Goal: Task Accomplishment & Management: Complete application form

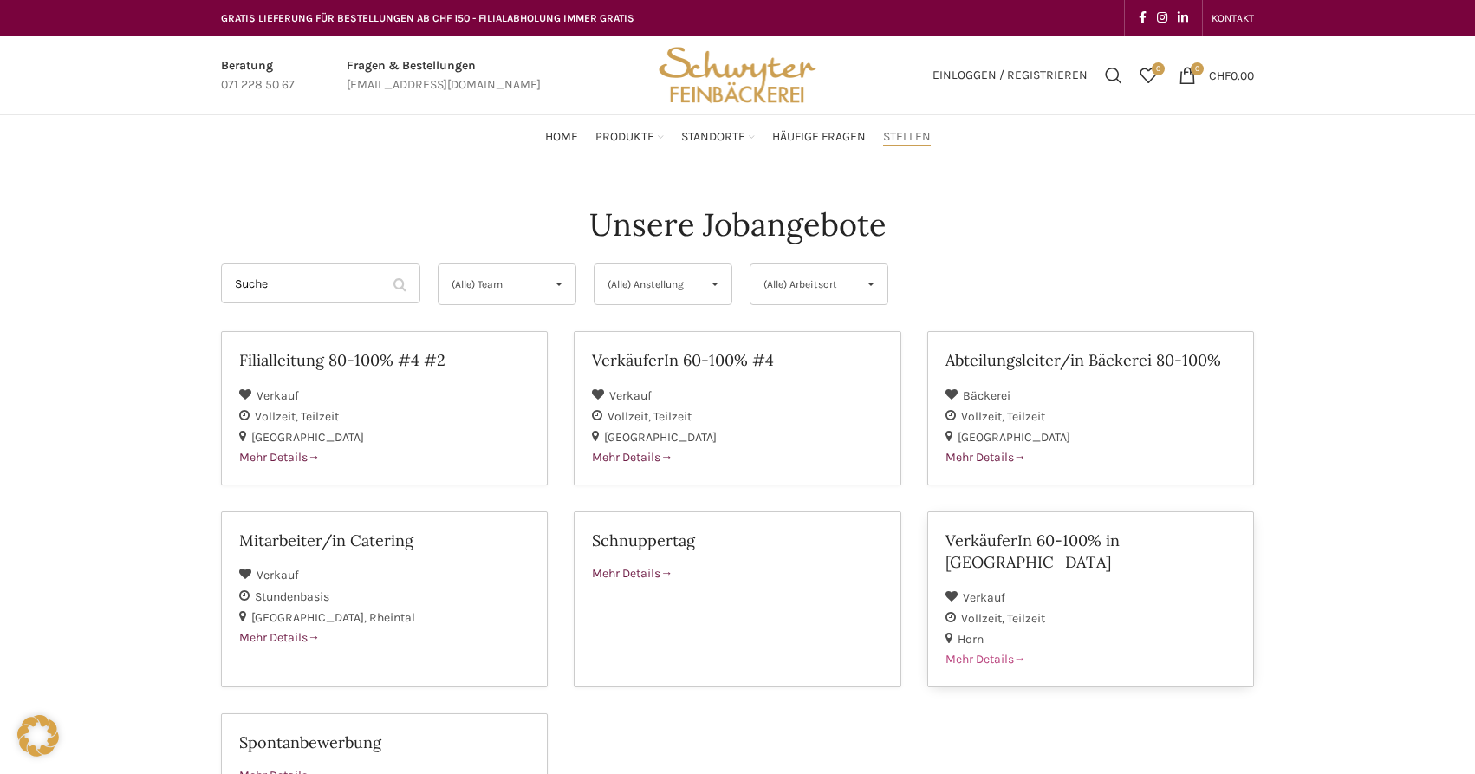
click at [1010, 611] on span "Teilzeit" at bounding box center [1026, 618] width 38 height 15
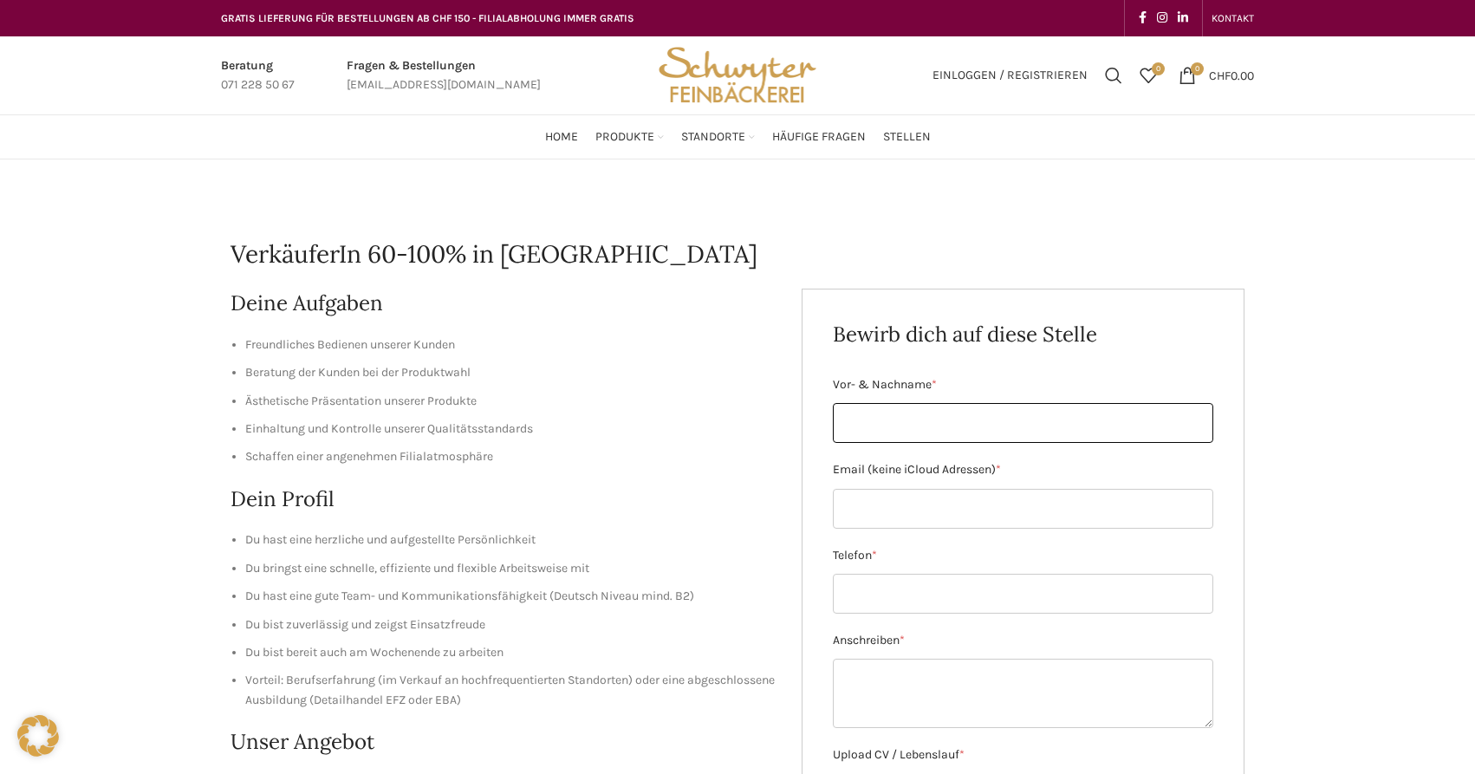
click at [884, 413] on input "Vor- & Nachname *" at bounding box center [1023, 423] width 381 height 40
type input "[PERSON_NAME]"
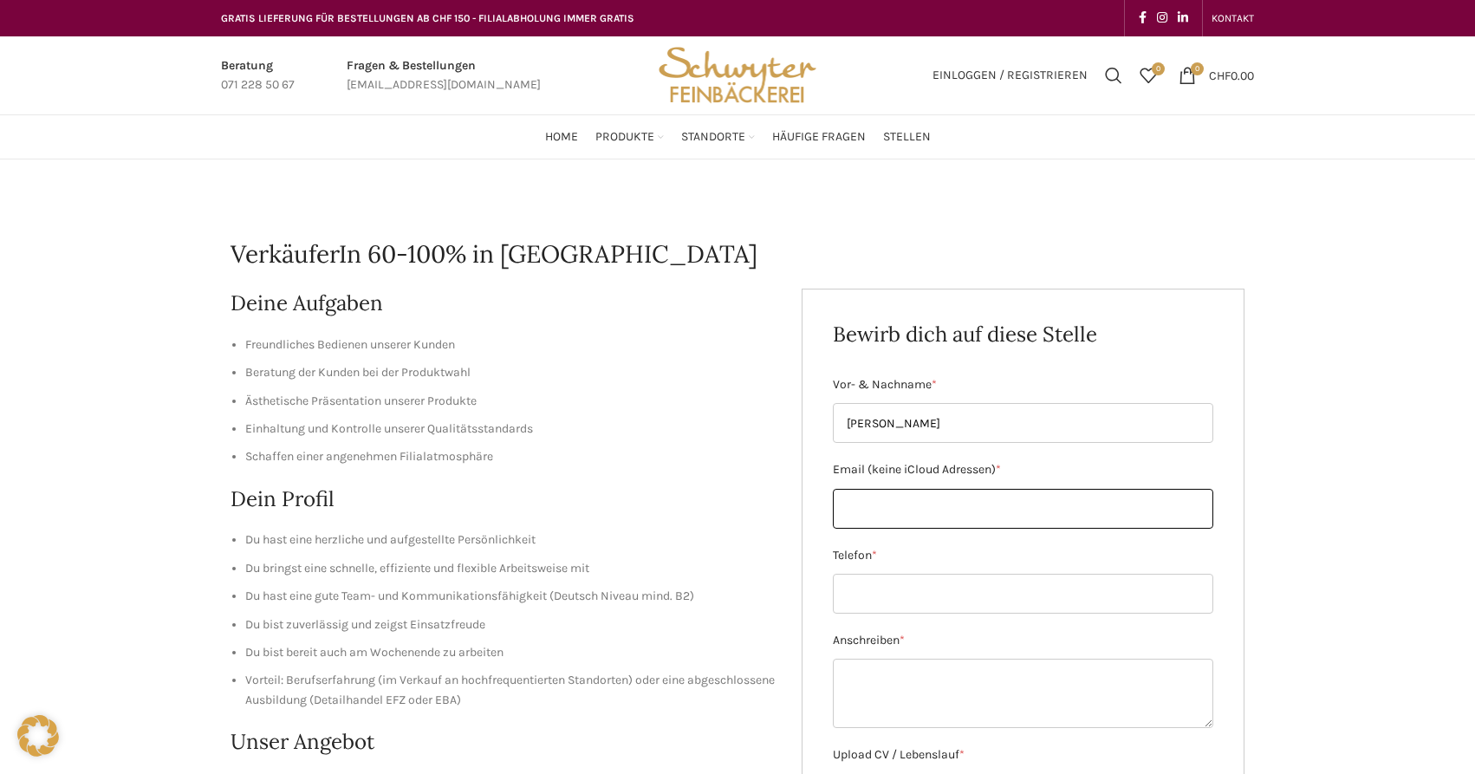
click at [901, 497] on input "Email (keine iCloud Adressen) *" at bounding box center [1023, 509] width 381 height 40
type input "[EMAIL_ADDRESS][DOMAIN_NAME]"
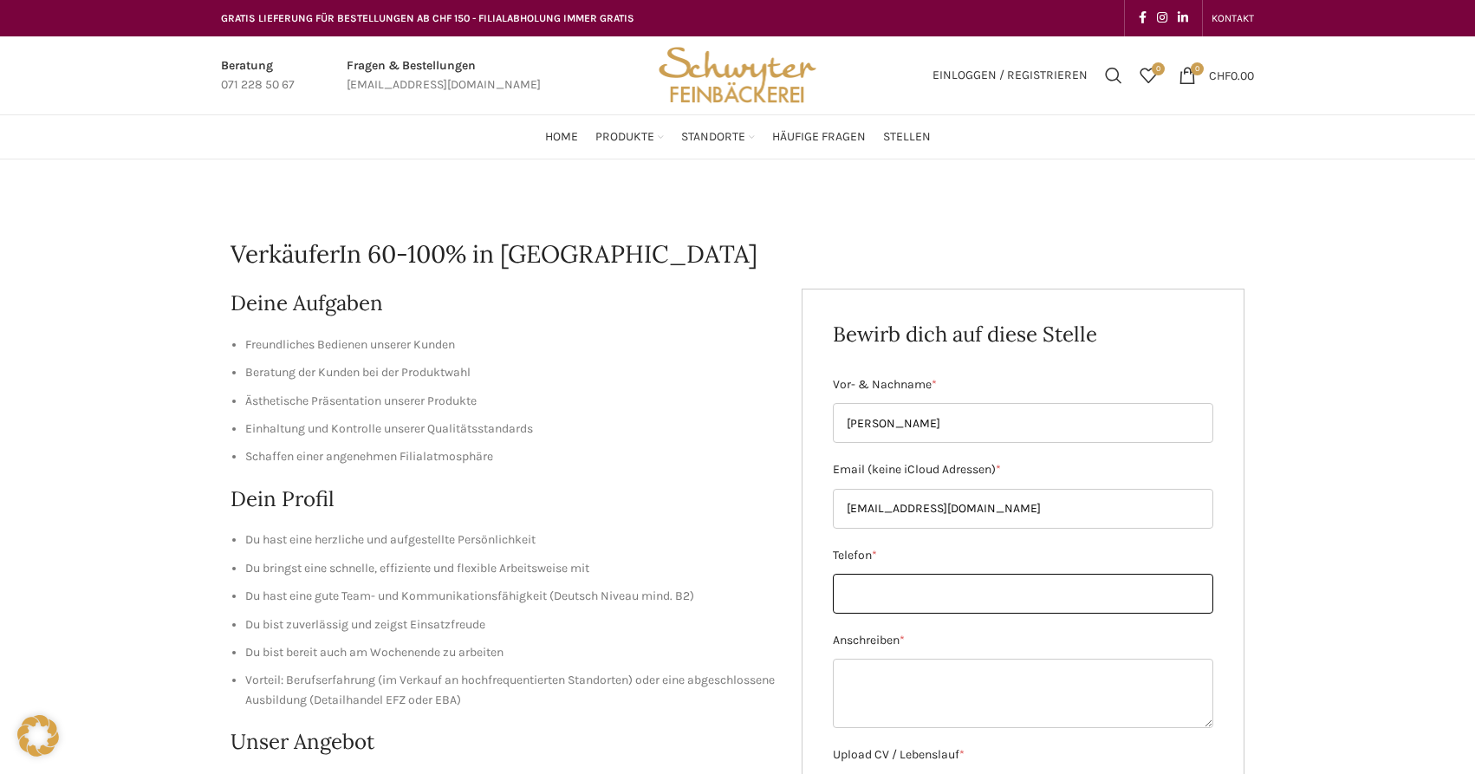
click at [849, 602] on input "Telefon *" at bounding box center [1023, 594] width 381 height 40
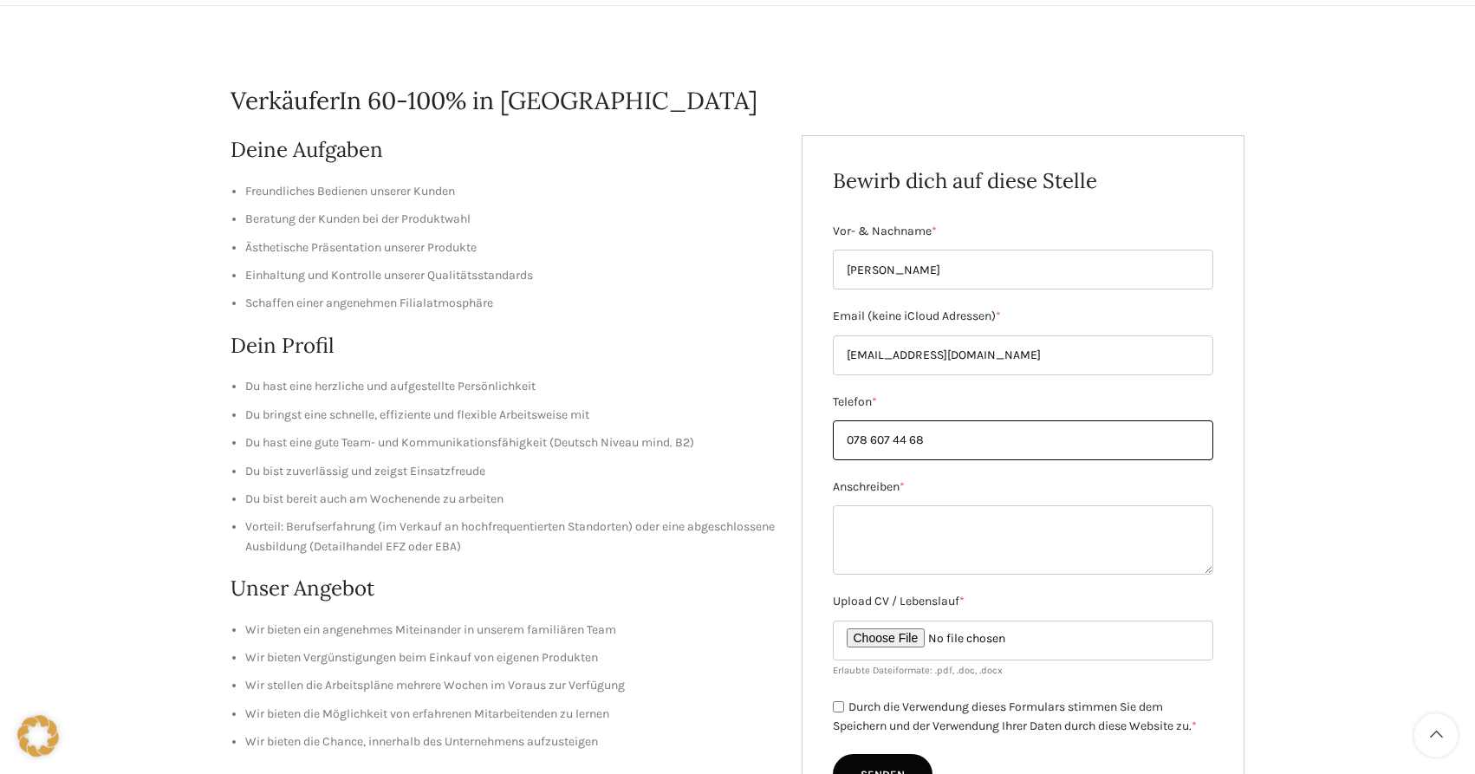
scroll to position [177, 0]
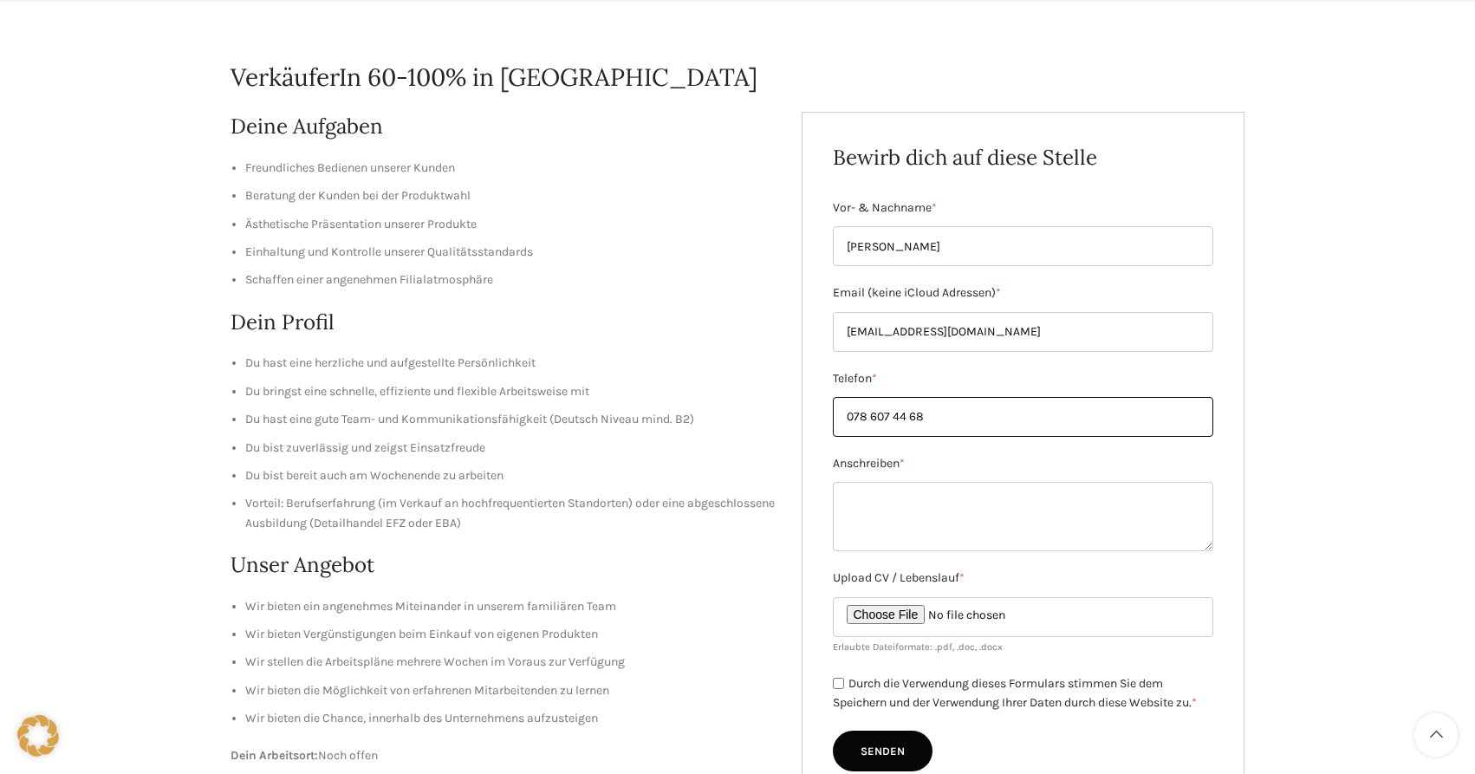
type input "078 607 44 68"
click at [876, 616] on input "Upload CV / Lebenslauf *" at bounding box center [1023, 617] width 381 height 40
click at [884, 614] on input "Upload CV / Lebenslauf *" at bounding box center [1023, 617] width 381 height 40
type input "C:\fakepath\Bewerbung.pdf"
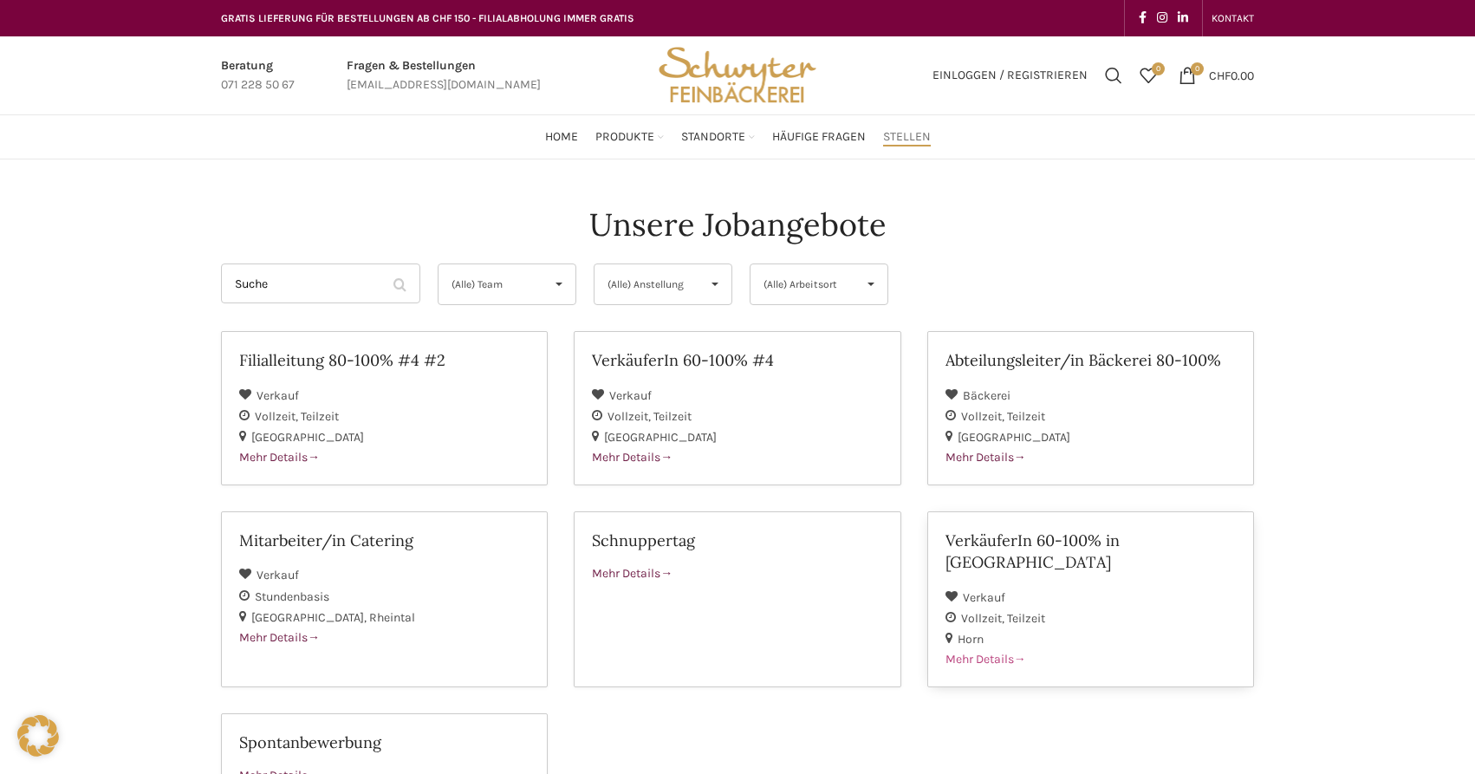
click at [962, 652] on span "Mehr Details" at bounding box center [986, 659] width 81 height 15
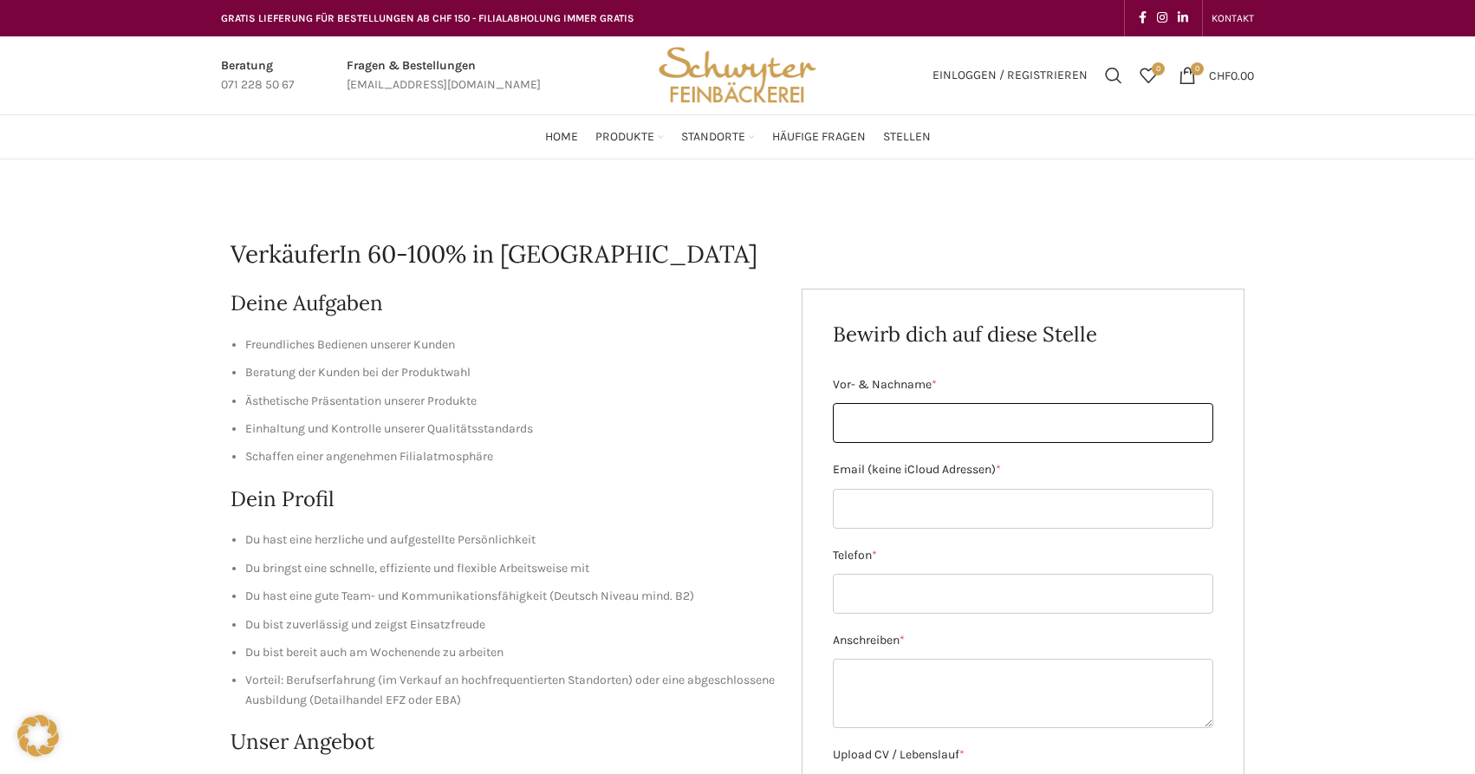
click at [887, 420] on input "Vor- & Nachname *" at bounding box center [1023, 423] width 381 height 40
type input "[PERSON_NAME]"
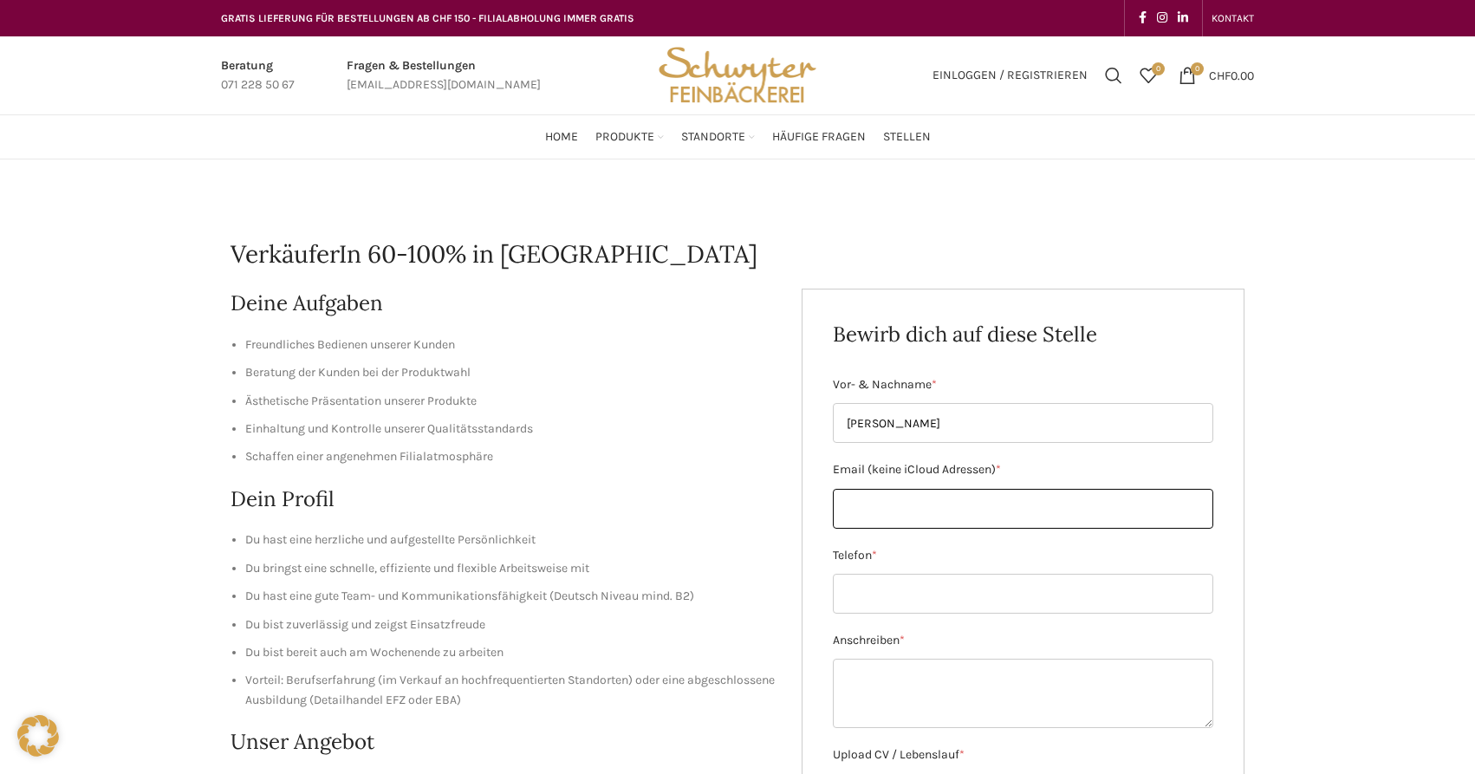
click at [882, 515] on input "Email (keine iCloud Adressen) *" at bounding box center [1023, 509] width 381 height 40
type input "[EMAIL_ADDRESS][DOMAIN_NAME]"
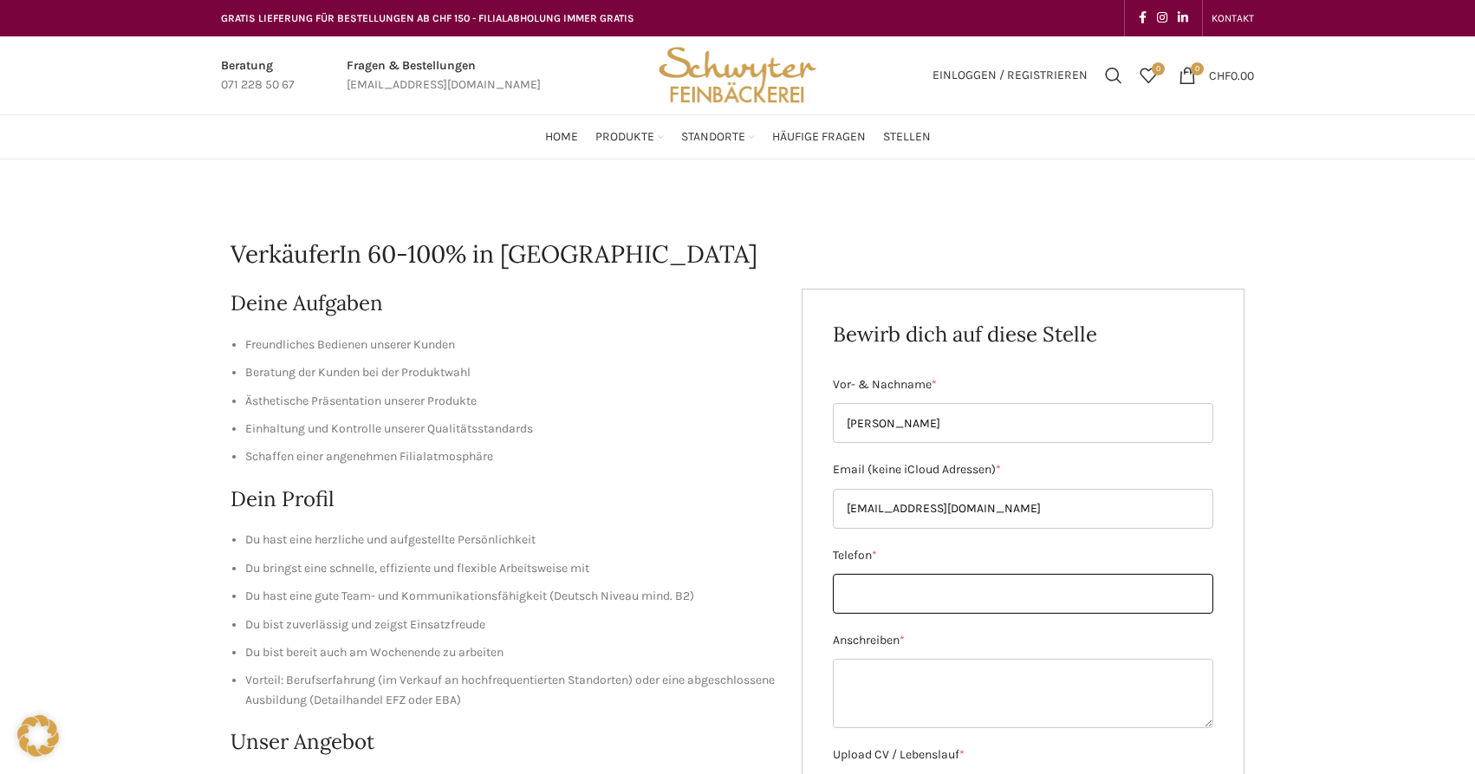
click at [860, 582] on input "Telefon *" at bounding box center [1023, 594] width 381 height 40
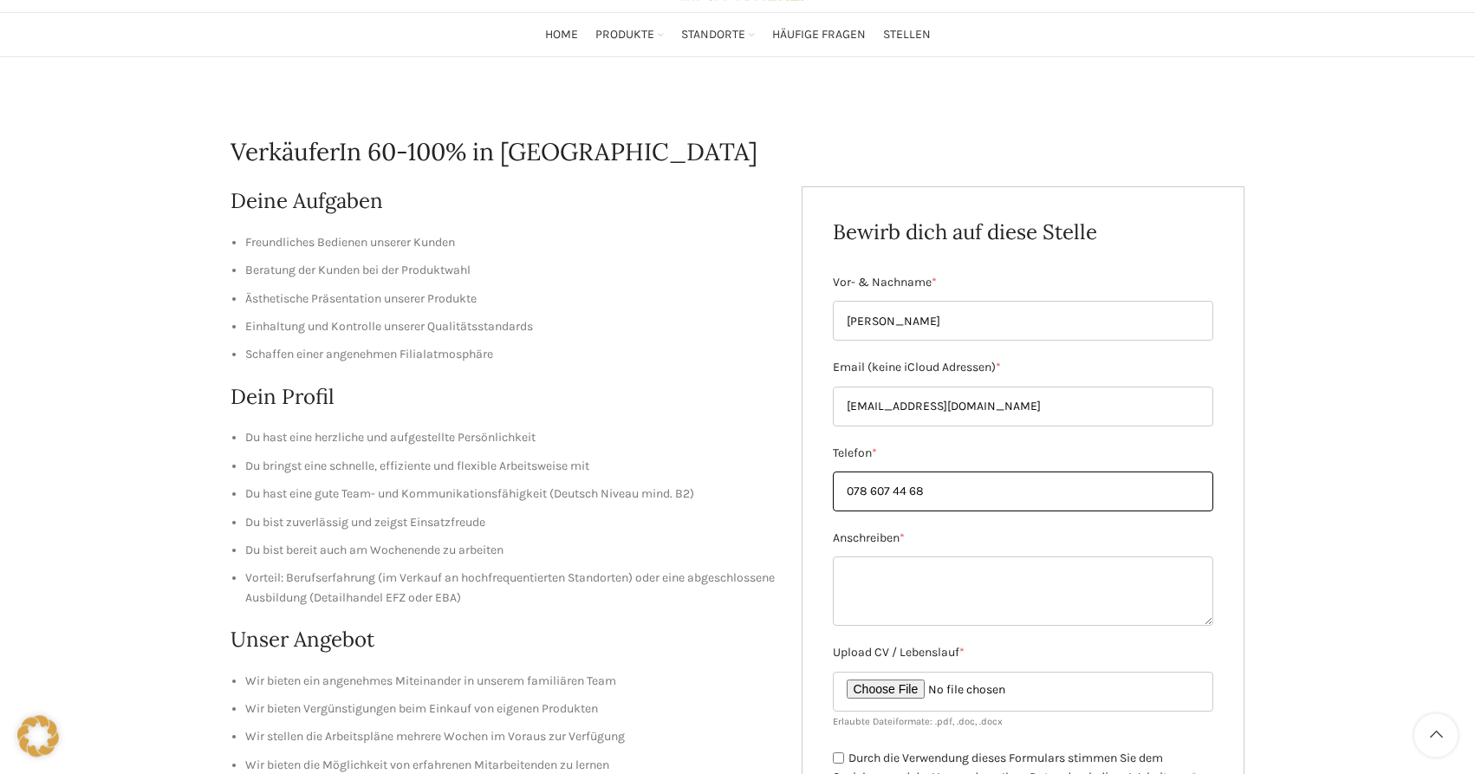
scroll to position [177, 0]
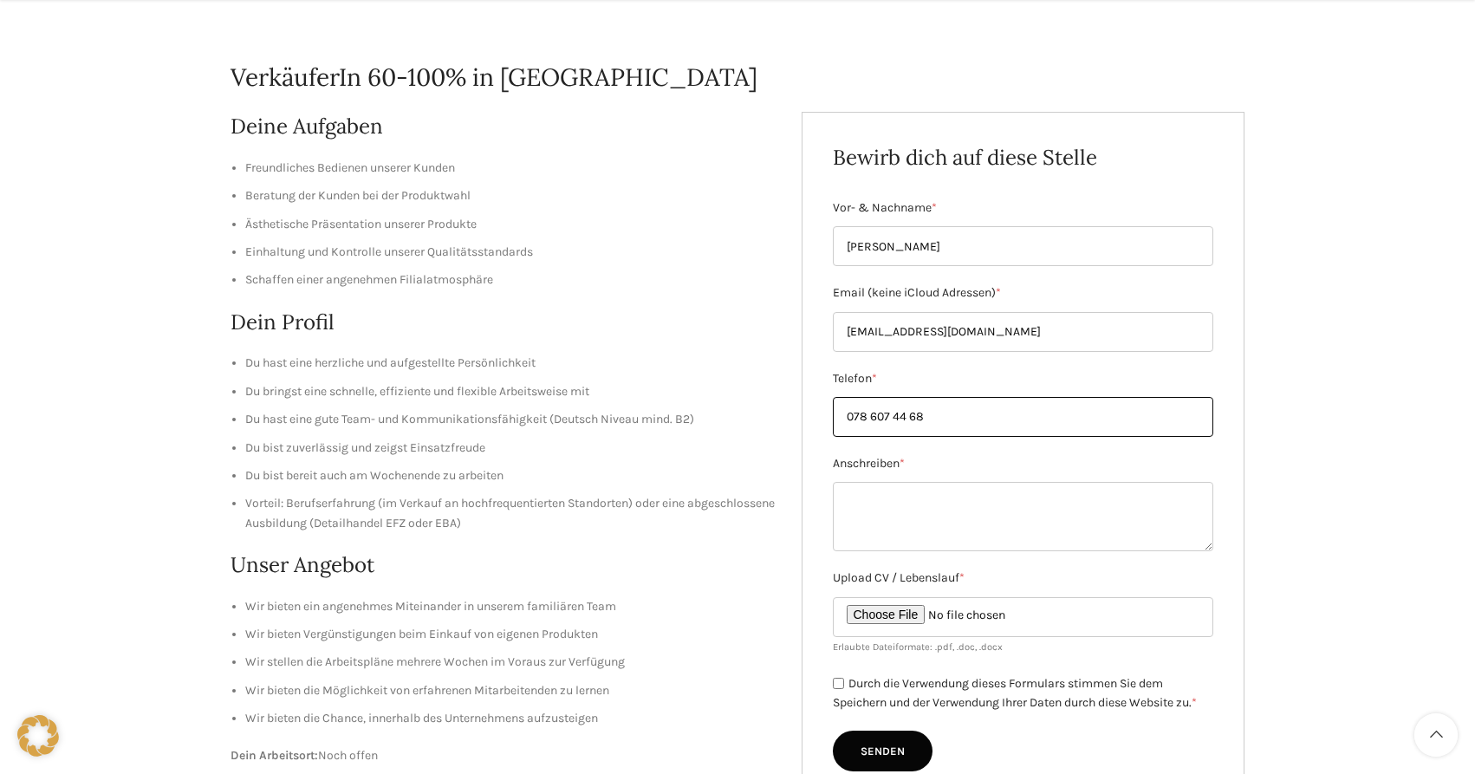
type input "078 607 44 68"
click at [887, 612] on input "Upload CV / Lebenslauf *" at bounding box center [1023, 617] width 381 height 40
type input "C:\fakepath\Lebenslauf .pdf"
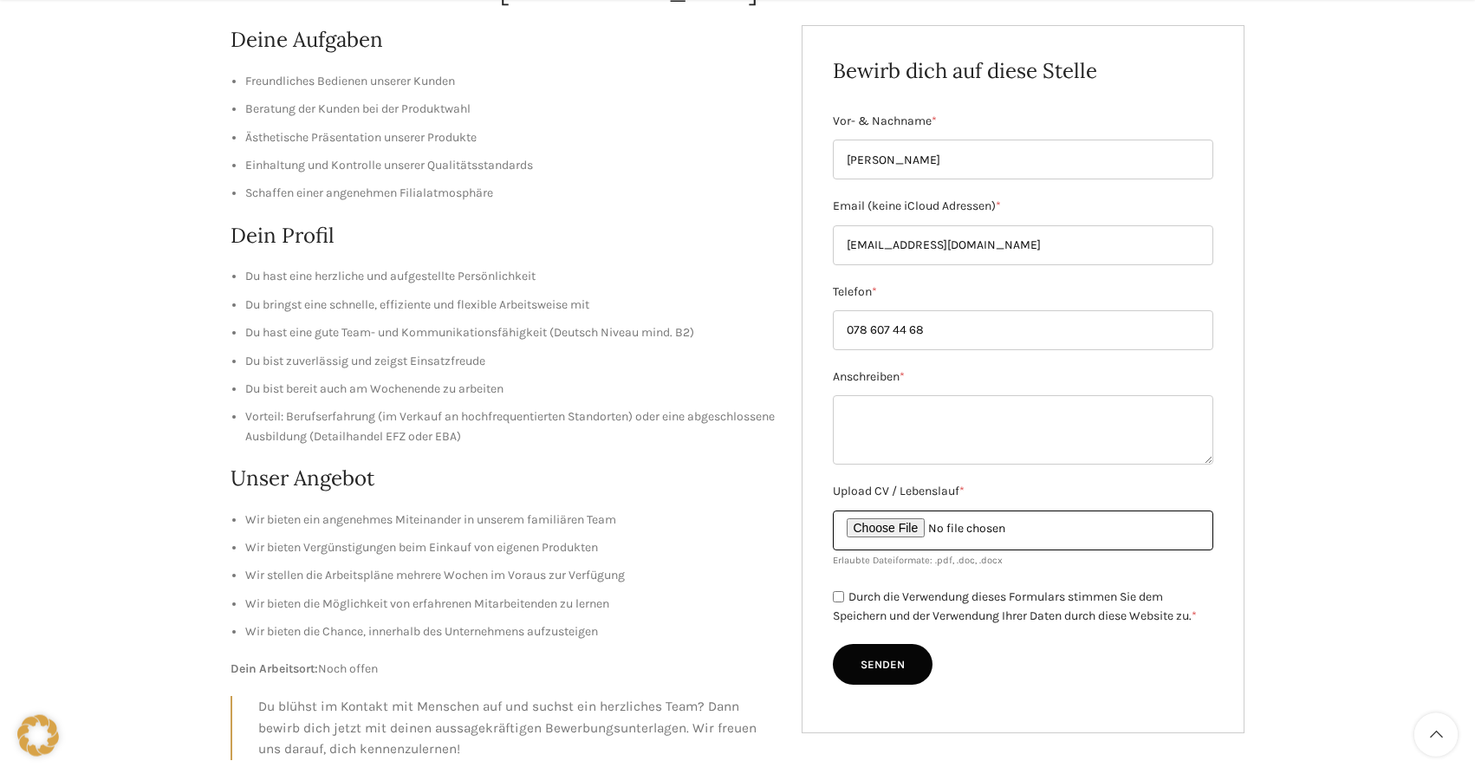
scroll to position [265, 0]
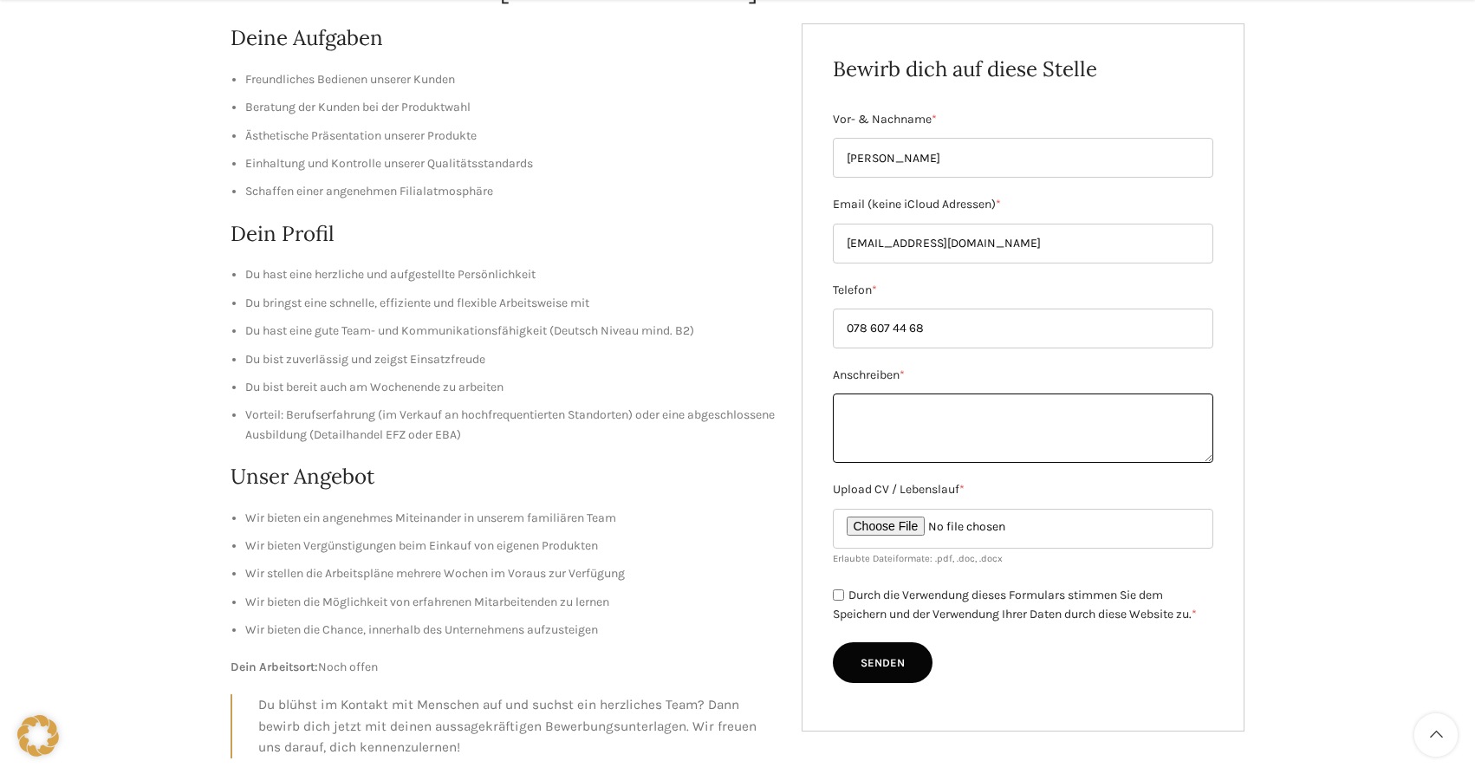
click at [857, 401] on textarea "Anschreiben *" at bounding box center [1023, 428] width 381 height 69
click at [919, 402] on textarea "Lieben Dankf für die Info und bitte entschuldigen Sie" at bounding box center [1023, 428] width 381 height 69
click at [1137, 407] on textarea "Lieben Dank für die Info und bitte entschuldigen Sie" at bounding box center [1023, 428] width 381 height 69
click at [1113, 426] on textarea "Lieben Dank für die Info Im Anhang sende ich Ihnen den Lebenslauf und Bewerbung" at bounding box center [1023, 428] width 381 height 69
click at [1203, 433] on textarea "Lieben Dank für die Info Im Anhang sende ich Ihnen den Lebenslauf und die Bewer…" at bounding box center [1023, 428] width 381 height 69
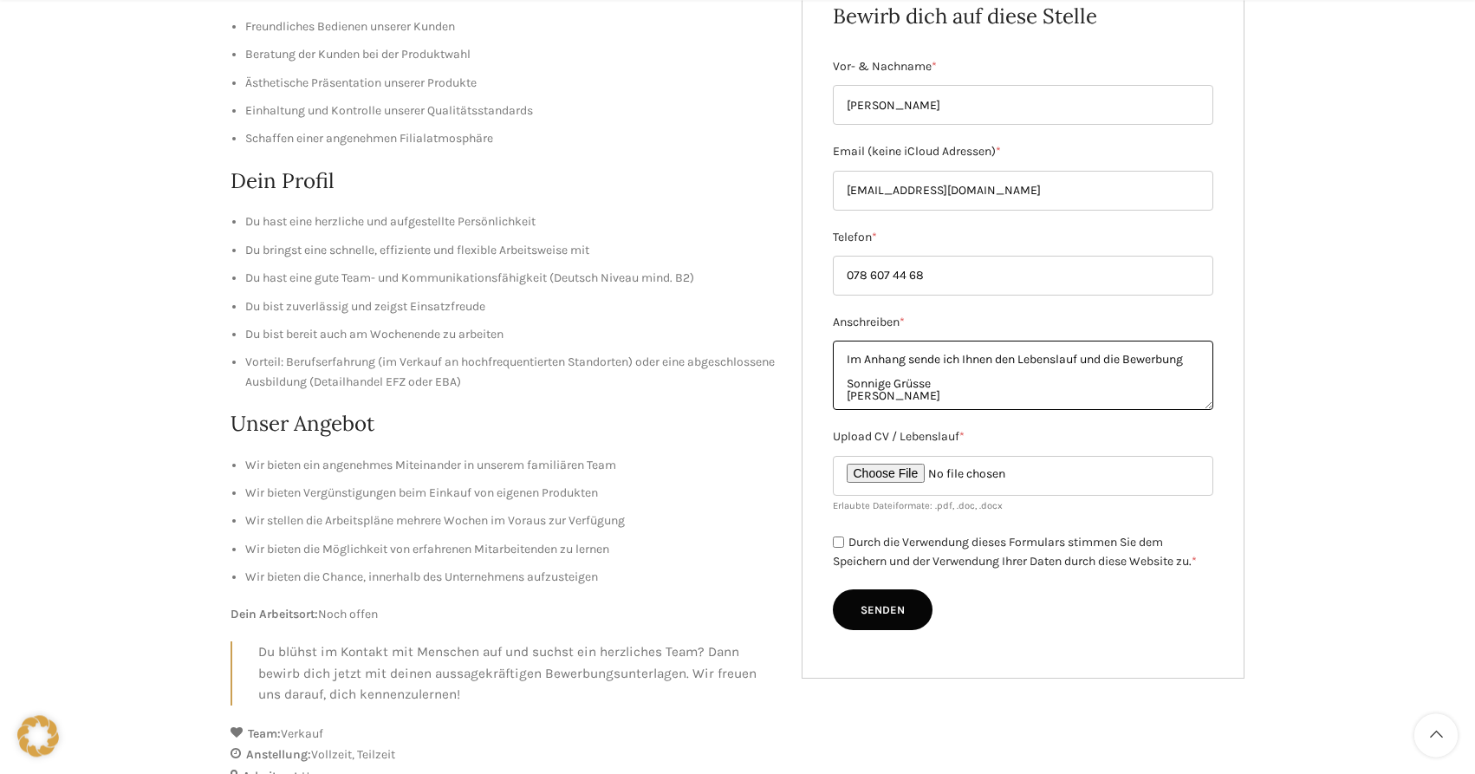
scroll to position [354, 0]
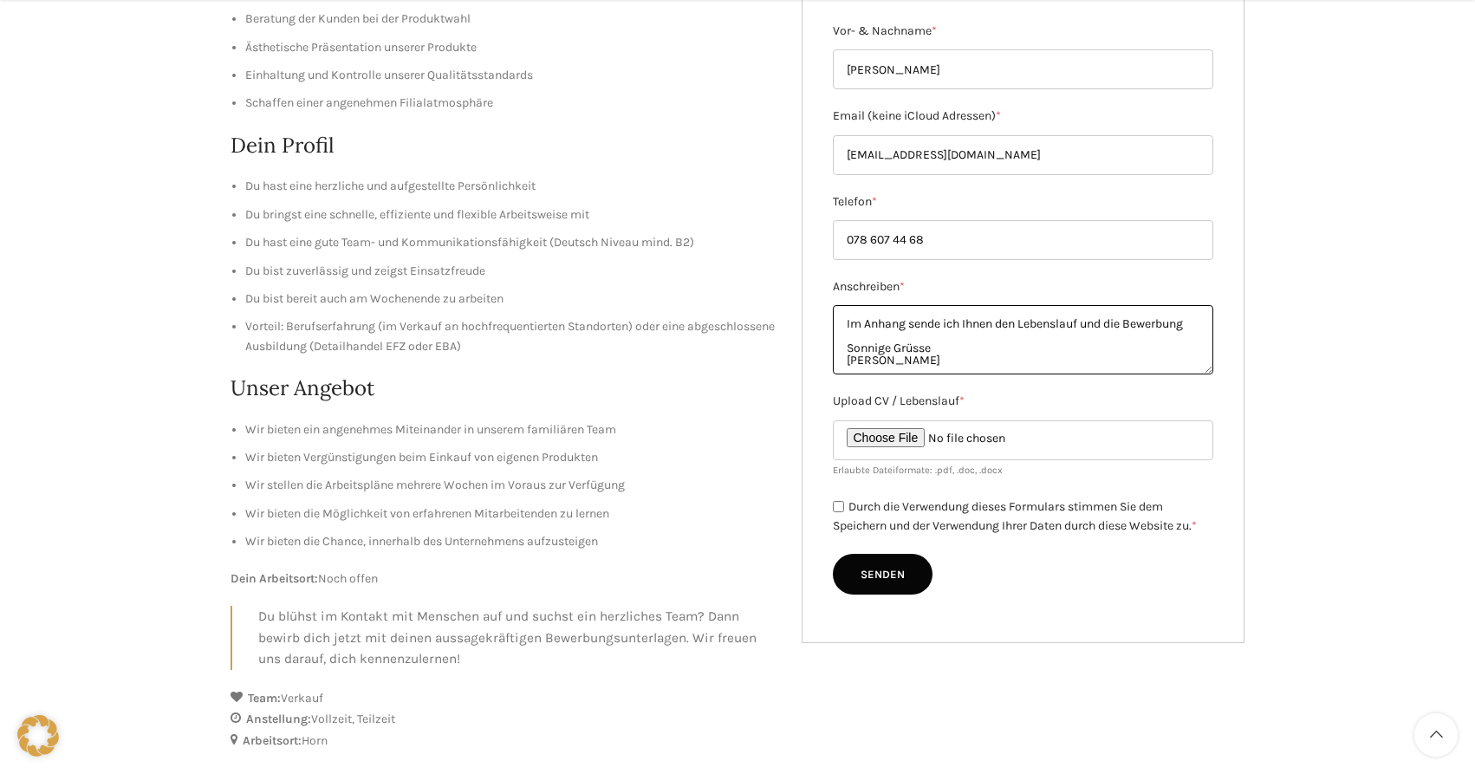
type textarea "Lieben Dank für die Info Im Anhang sende ich Ihnen den Lebenslauf und die Bewer…"
click at [902, 439] on input "Upload CV / Lebenslauf *" at bounding box center [1023, 440] width 381 height 40
click at [961, 437] on input "Upload CV / Lebenslauf *" at bounding box center [1023, 440] width 381 height 40
type input "C:\fakepath\Lebenslauf .pdf"
click at [842, 508] on input "Durch die Verwendung dieses Formulars stimmen Sie dem Speichern und der Verwend…" at bounding box center [838, 506] width 11 height 11
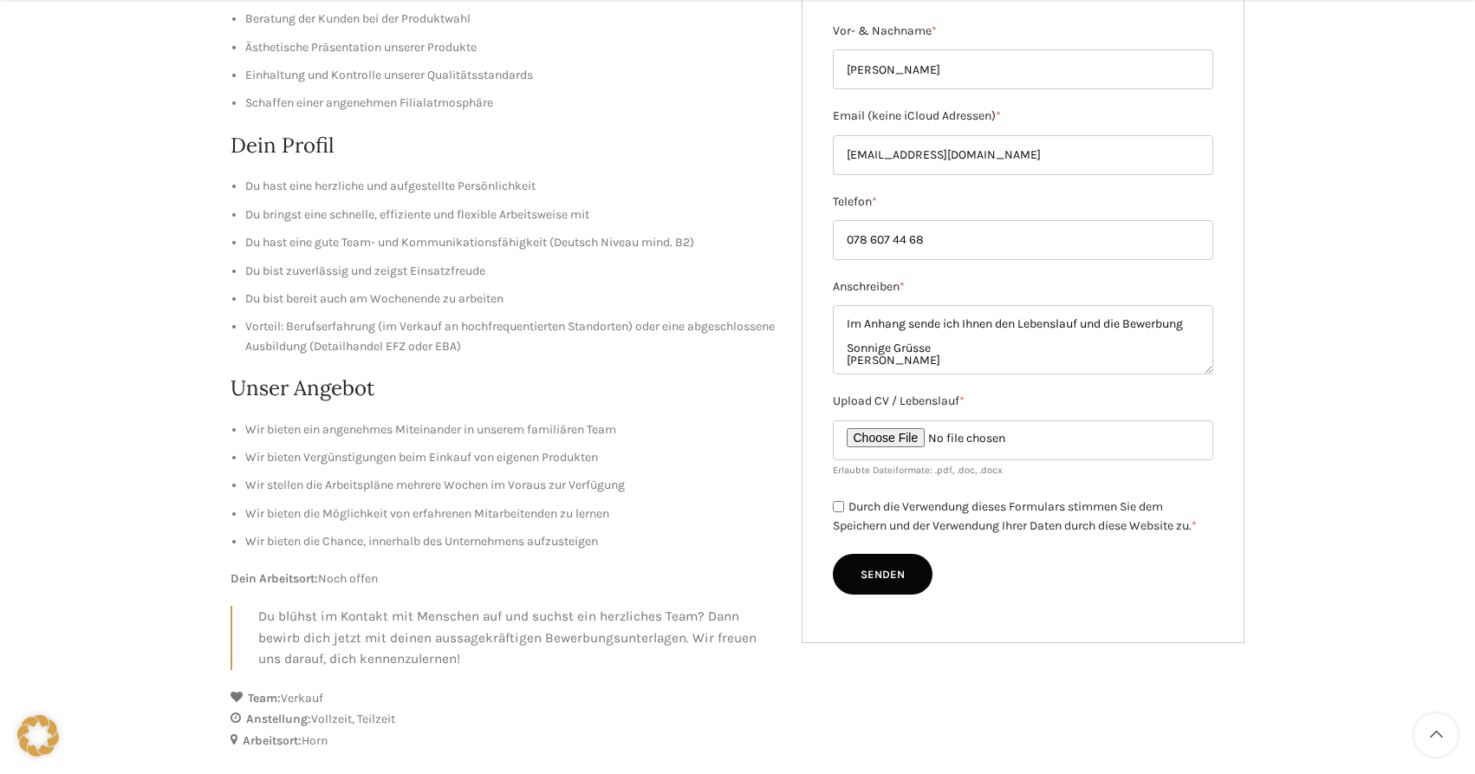
checkbox input "true"
click at [969, 439] on input "Upload CV / Lebenslauf *" at bounding box center [1023, 440] width 381 height 40
click at [876, 587] on input "Senden" at bounding box center [883, 575] width 100 height 42
type input "Senden"
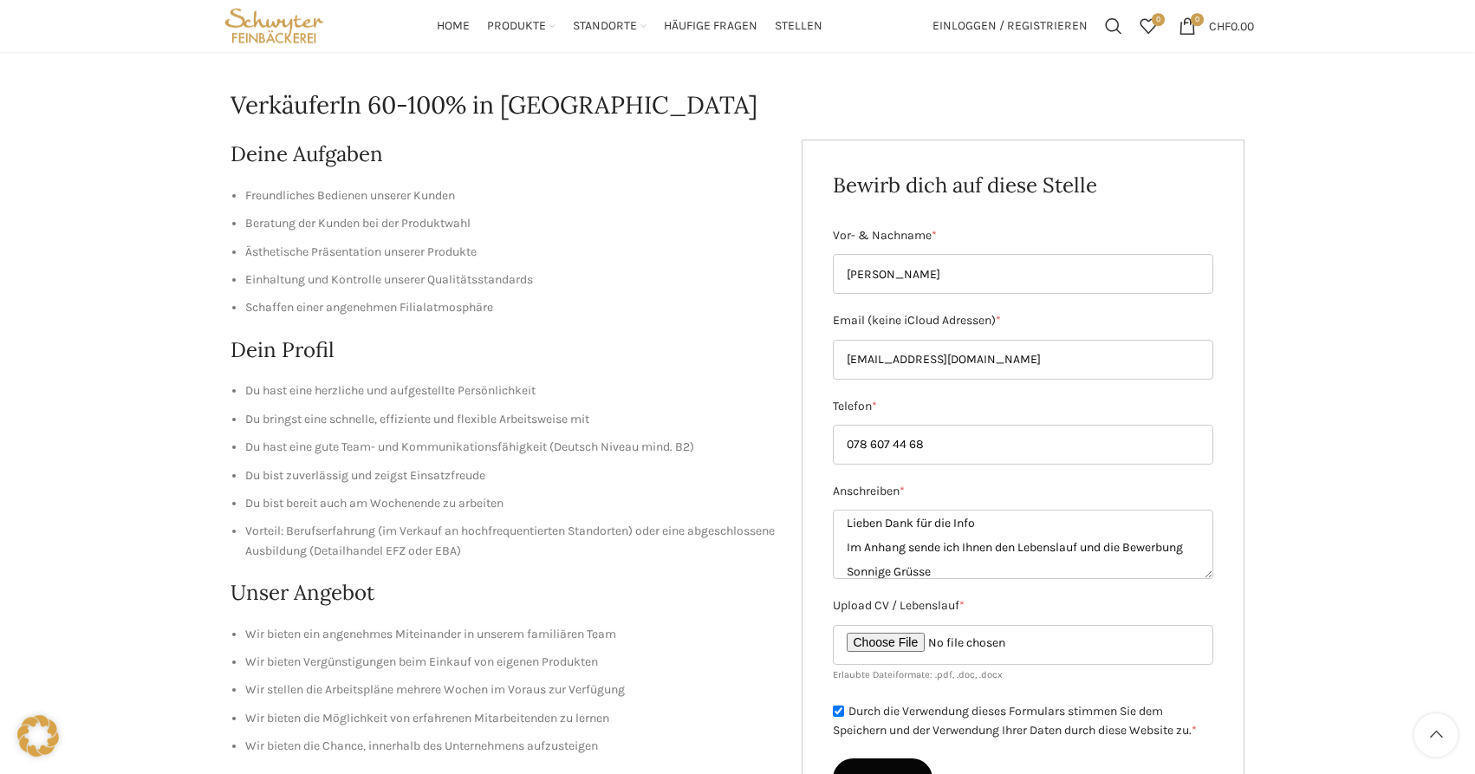
scroll to position [88, 0]
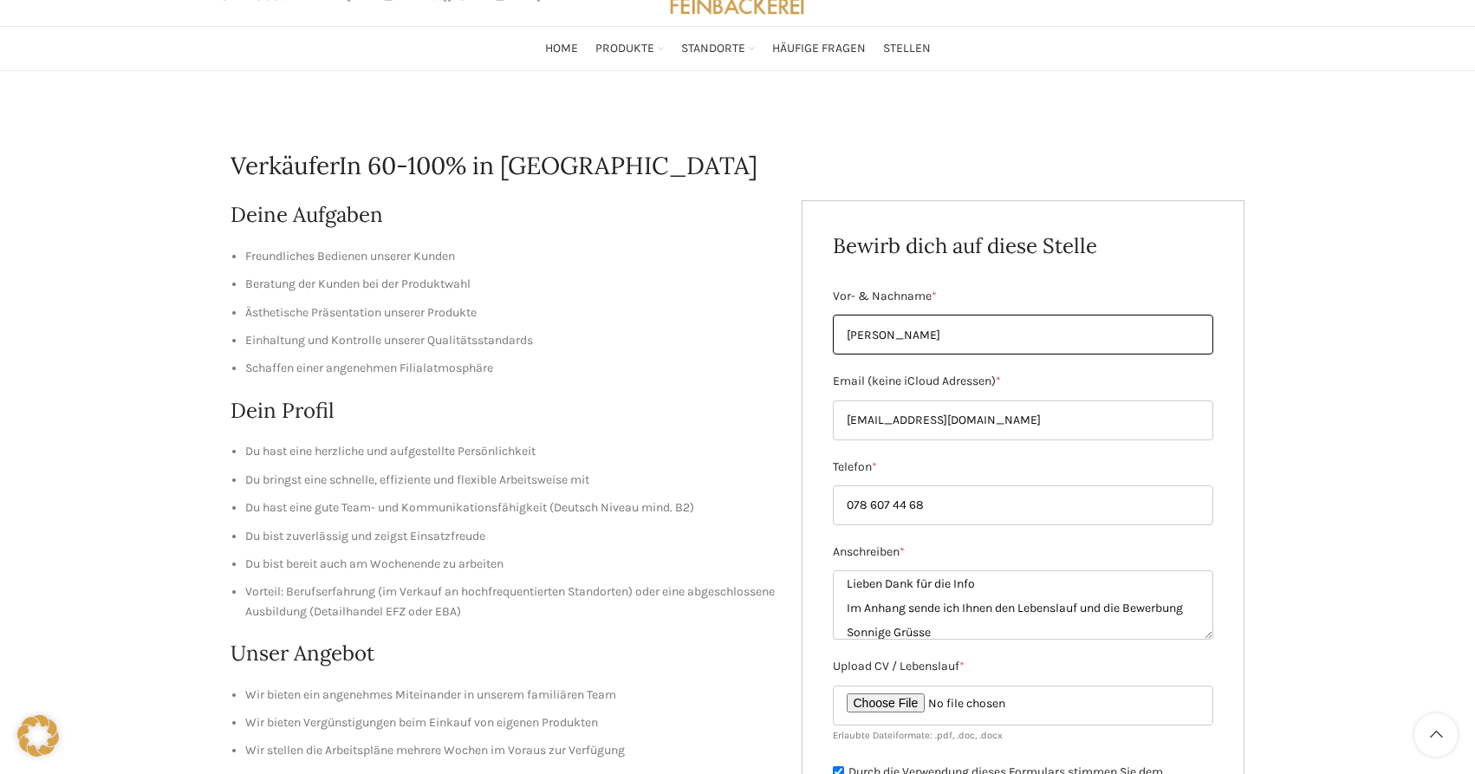
click at [901, 330] on input "[PERSON_NAME]" at bounding box center [1023, 335] width 381 height 40
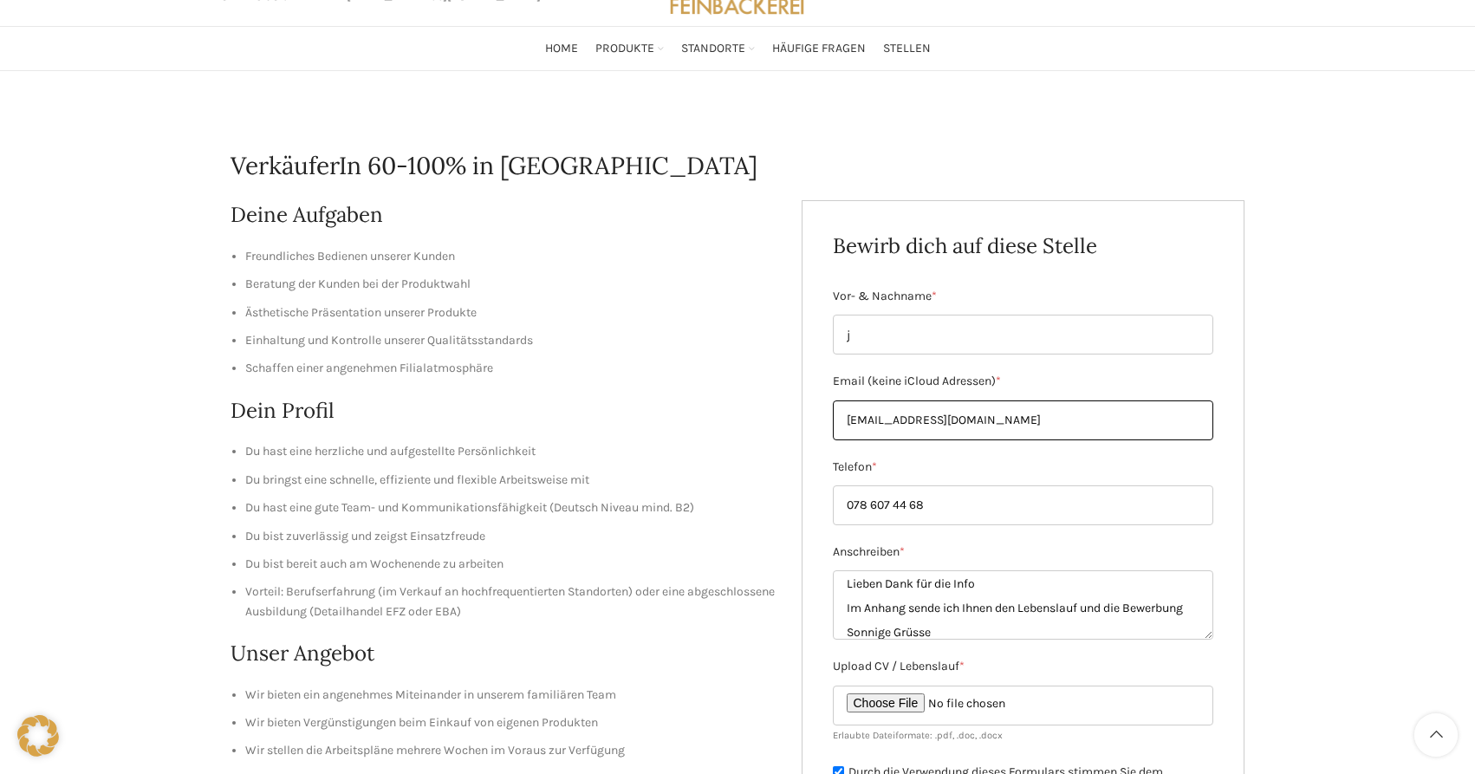
click at [885, 412] on input "[EMAIL_ADDRESS][DOMAIN_NAME]" at bounding box center [1023, 420] width 381 height 40
click at [859, 329] on input "j" at bounding box center [1023, 335] width 381 height 40
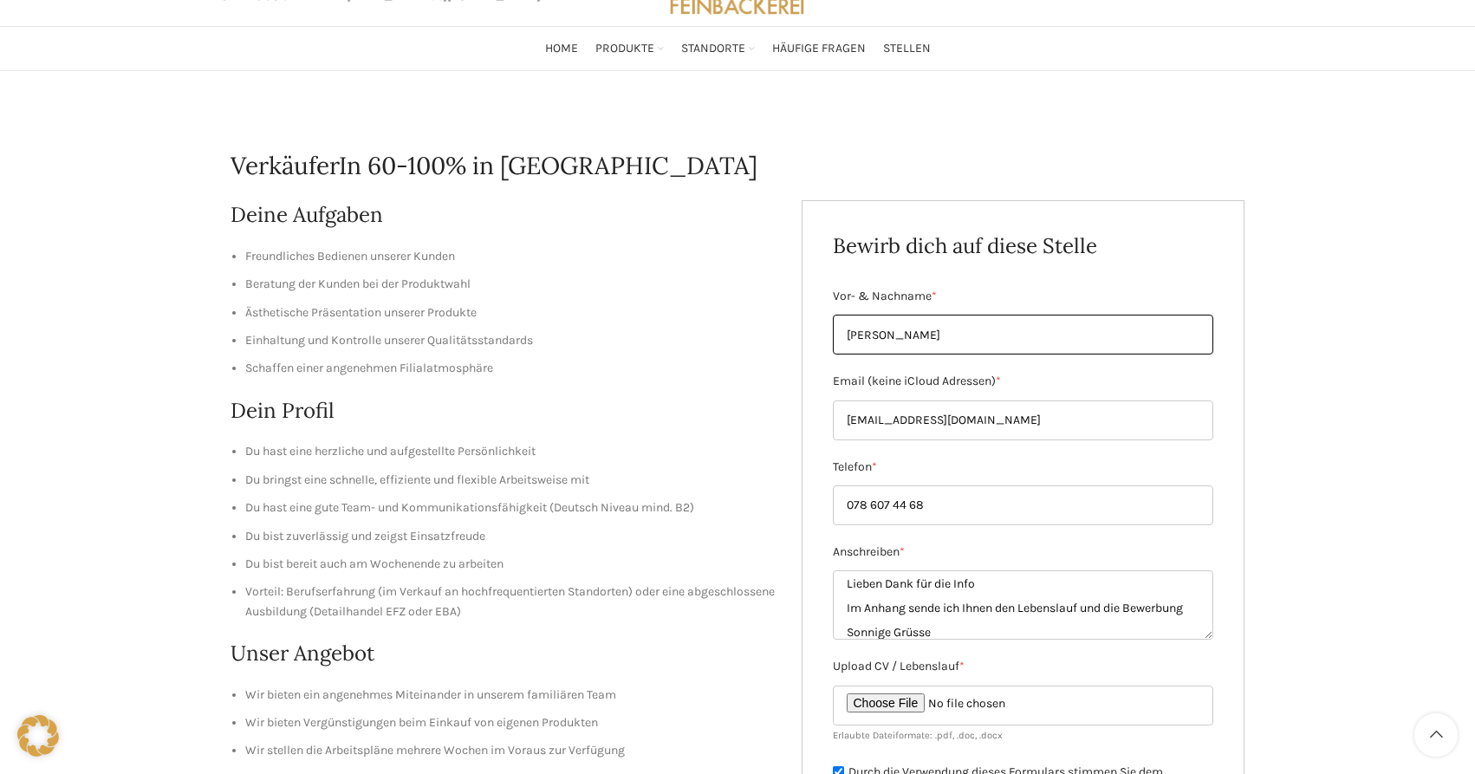
type input "[PERSON_NAME]"
click at [855, 410] on input "[EMAIL_ADDRESS][DOMAIN_NAME]" at bounding box center [1023, 420] width 381 height 40
type input "[EMAIL_ADDRESS][DOMAIN_NAME]"
click at [849, 493] on input "078 607 44 68" at bounding box center [1023, 505] width 381 height 40
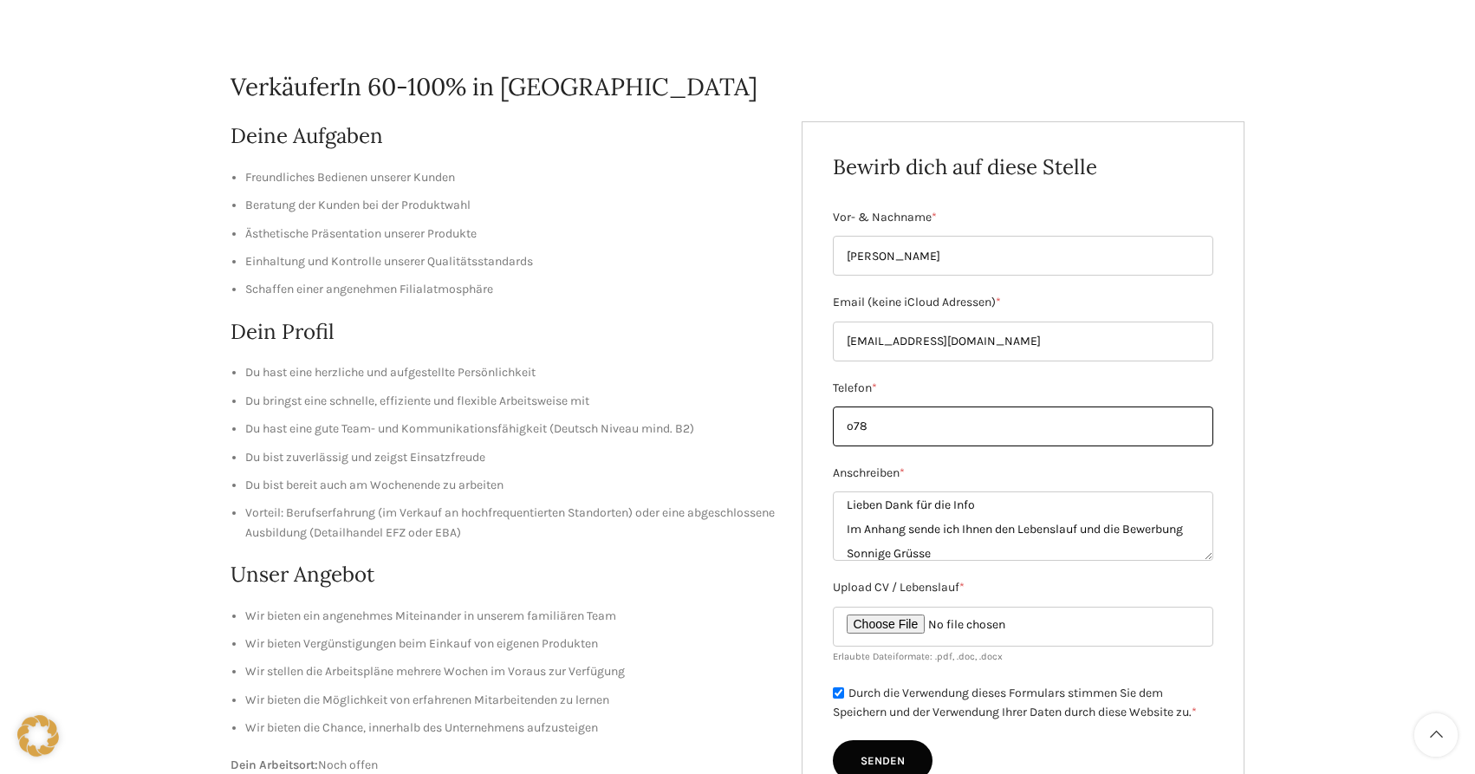
scroll to position [177, 0]
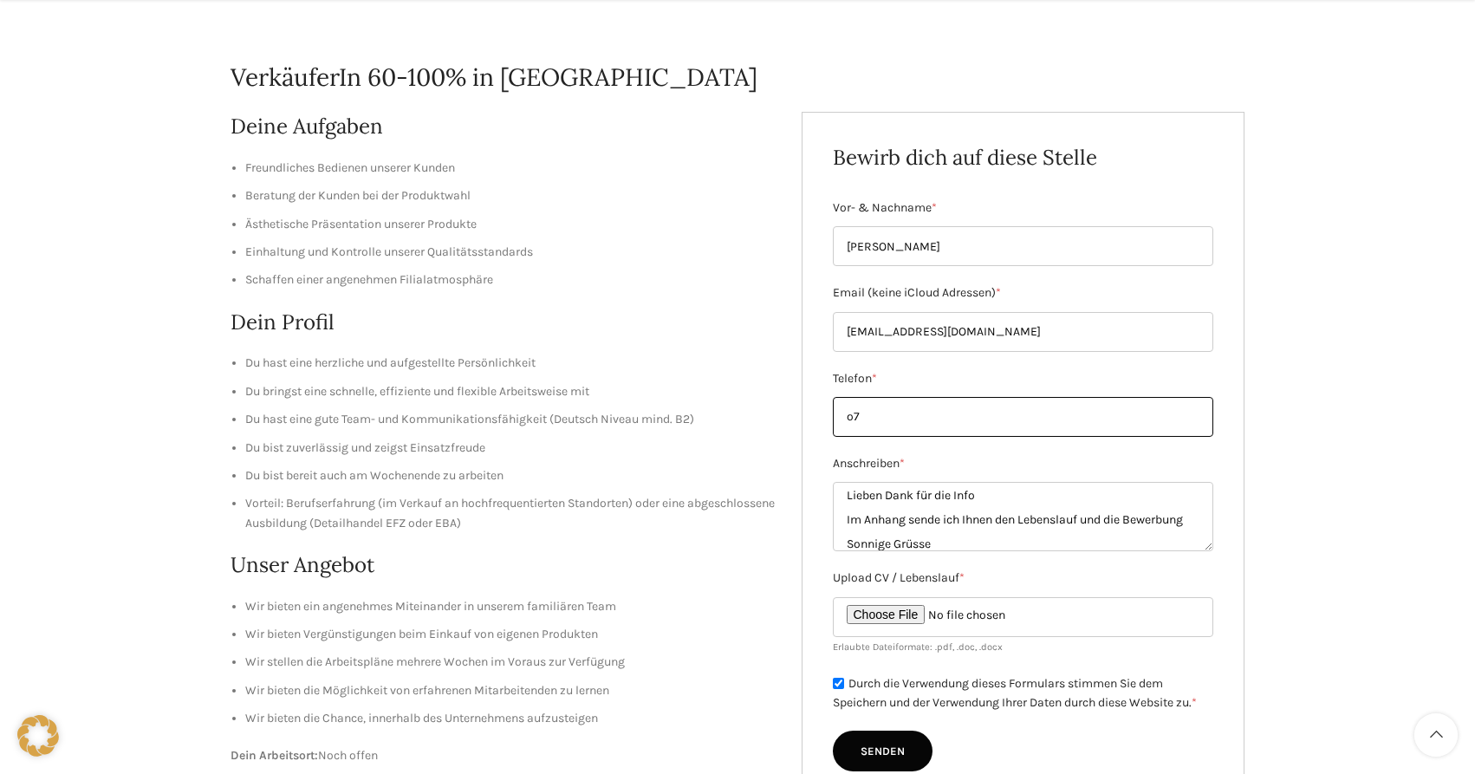
type input "o"
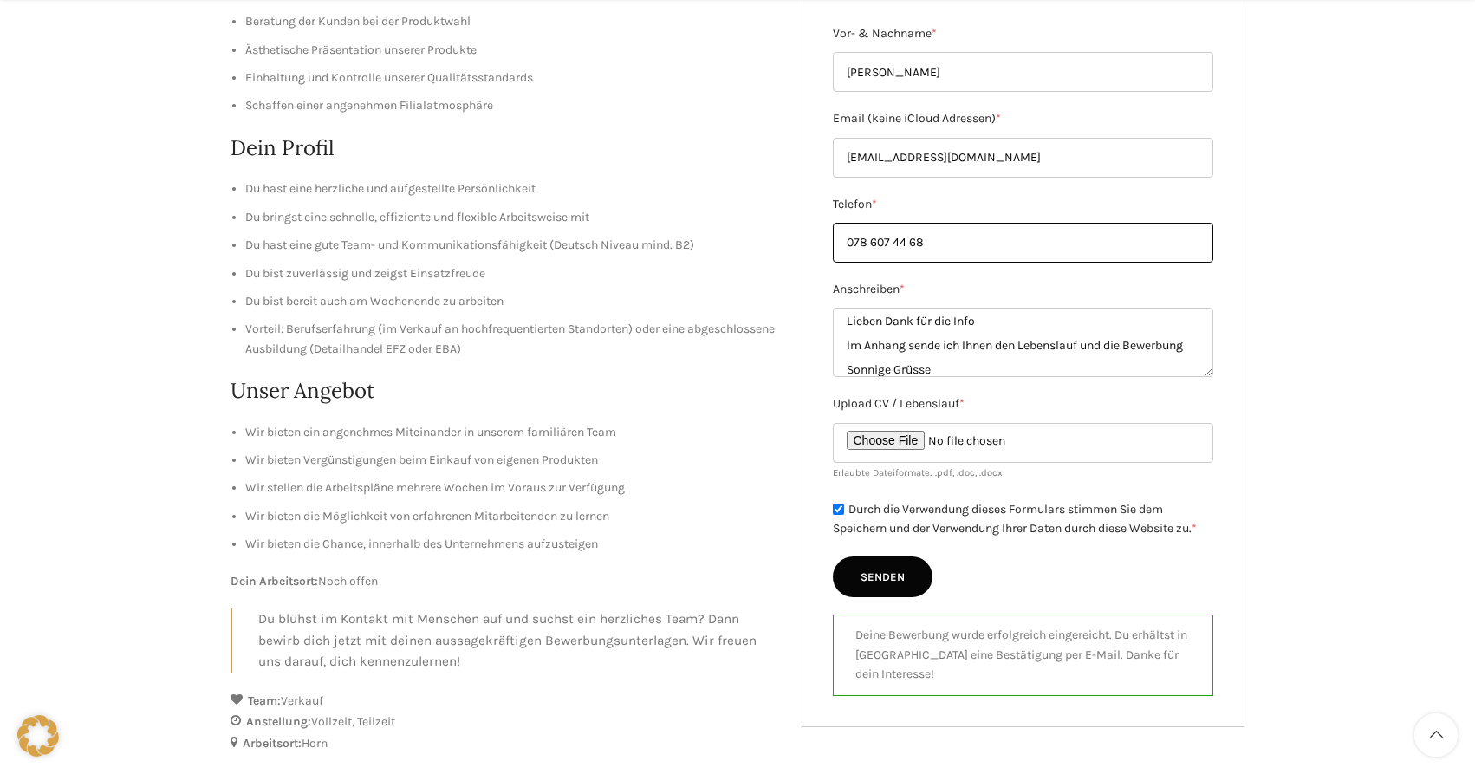
scroll to position [354, 0]
type input "078 607 44 68"
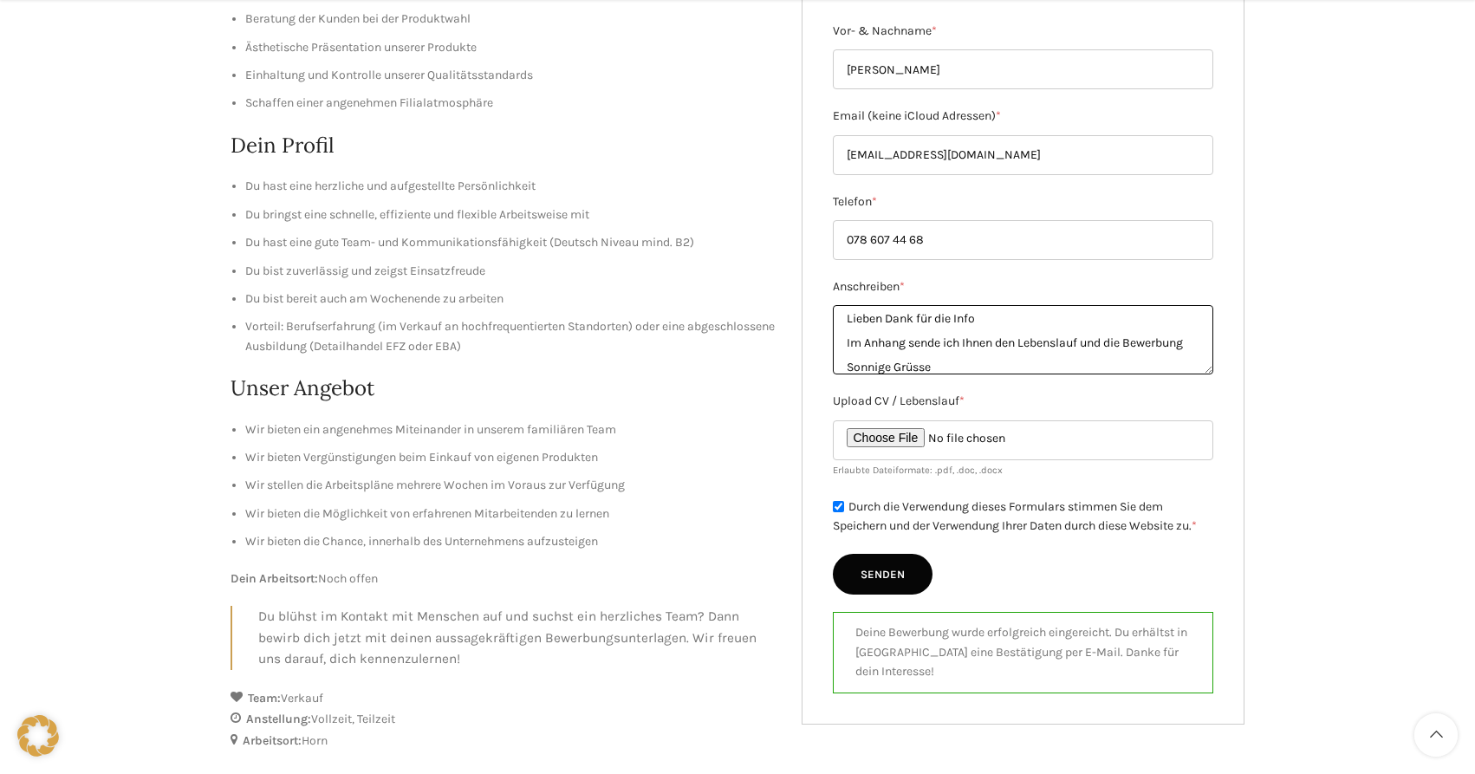
click at [857, 316] on textarea "Lieben Dank für die Info Im Anhang sende ich Ihnen den Lebenslauf und die Bewer…" at bounding box center [1023, 339] width 381 height 69
type textarea "nun kommt noch die Bewerbung :)"
click at [840, 510] on input "Durch die Verwendung dieses Formulars stimmen Sie dem Speichern und der Verwend…" at bounding box center [838, 506] width 11 height 11
checkbox input "true"
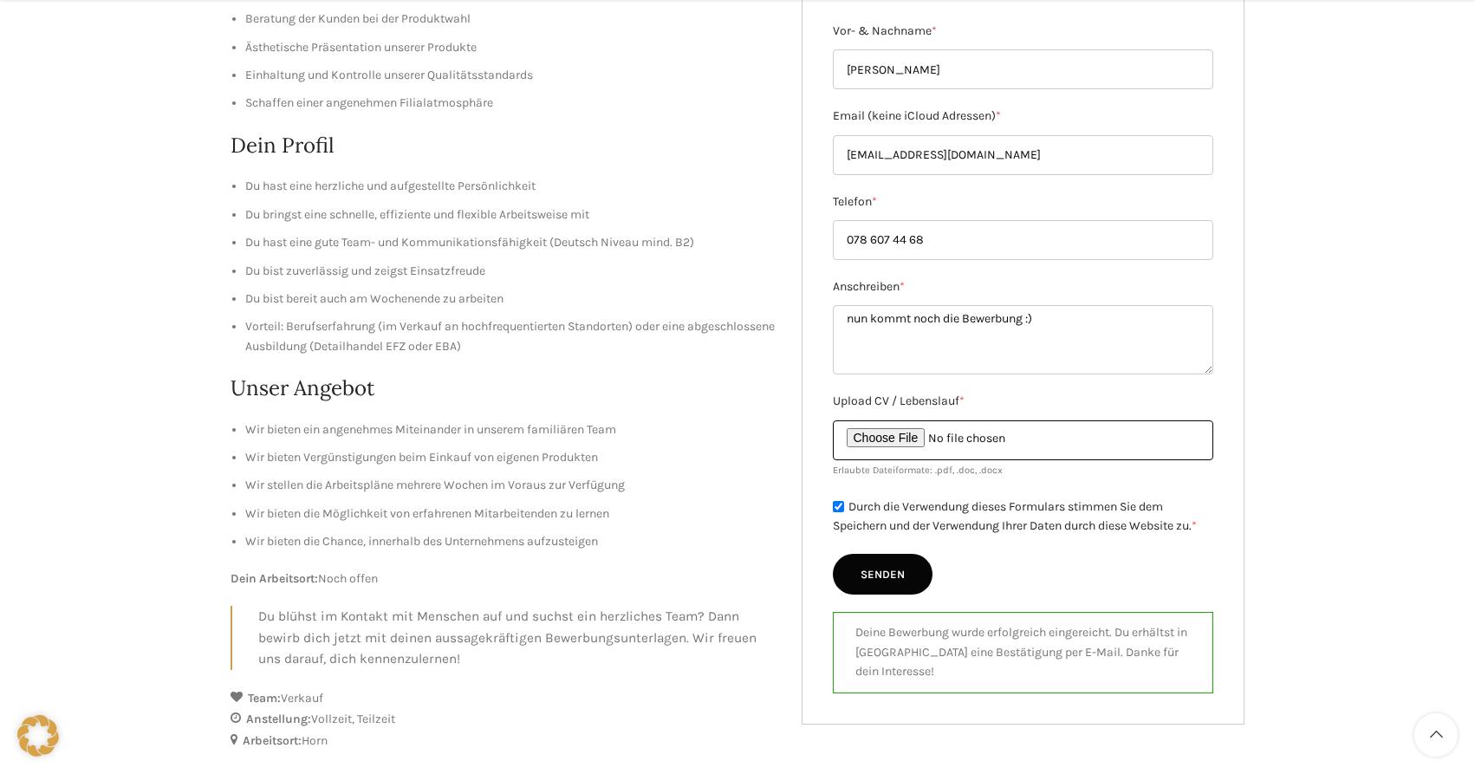
click at [907, 434] on input "Upload CV / Lebenslauf *" at bounding box center [1023, 440] width 381 height 40
type input "C:\fakepath\Bewerbung.pdf"
click at [910, 576] on input "Senden" at bounding box center [883, 575] width 100 height 42
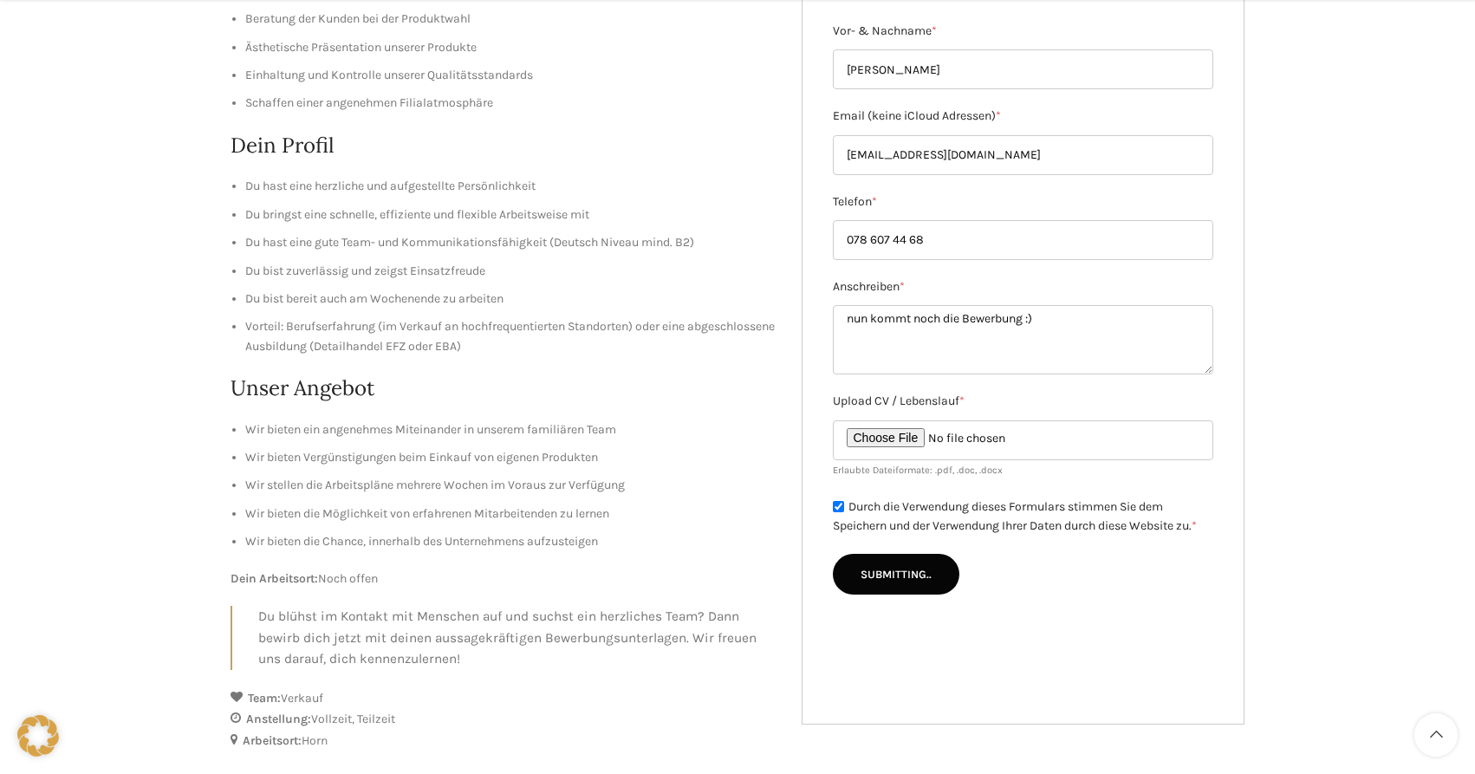
type input "Senden"
